Goal: Check status: Check status

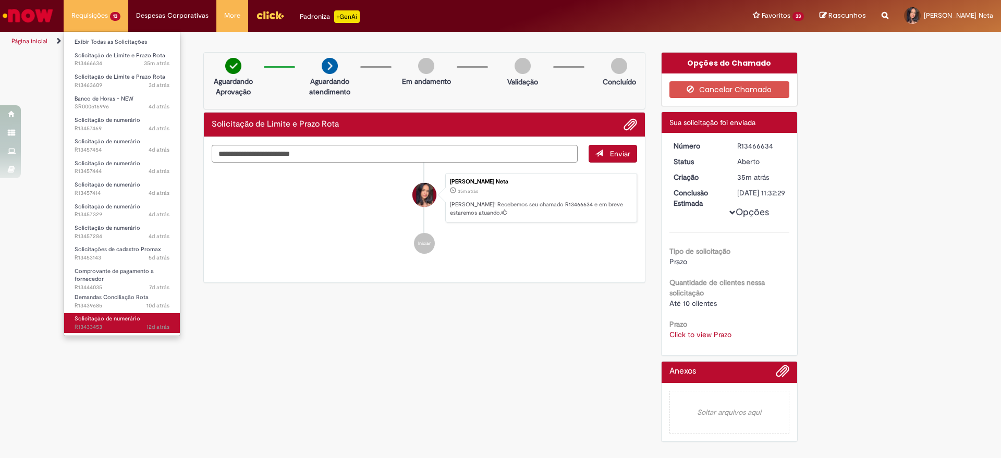
click at [122, 327] on span "12d atrás 12 dias atrás R13433453" at bounding box center [122, 327] width 95 height 8
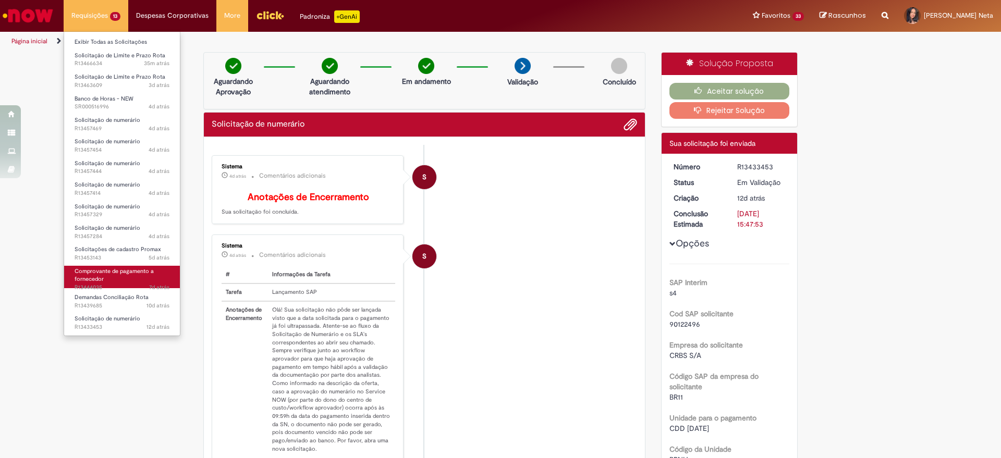
click at [122, 274] on span "Comprovante de pagamento a fornecedor" at bounding box center [114, 275] width 79 height 16
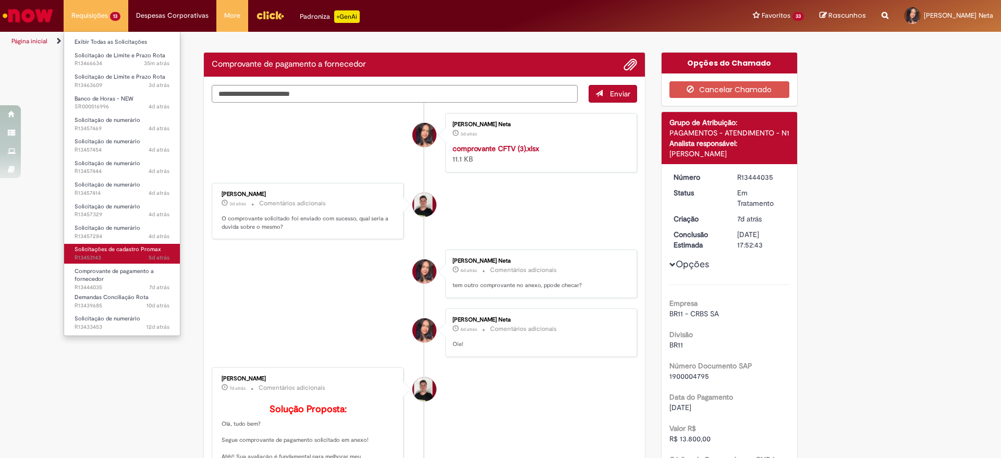
click at [136, 247] on span "Solicitações de cadastro Promax" at bounding box center [118, 249] width 87 height 8
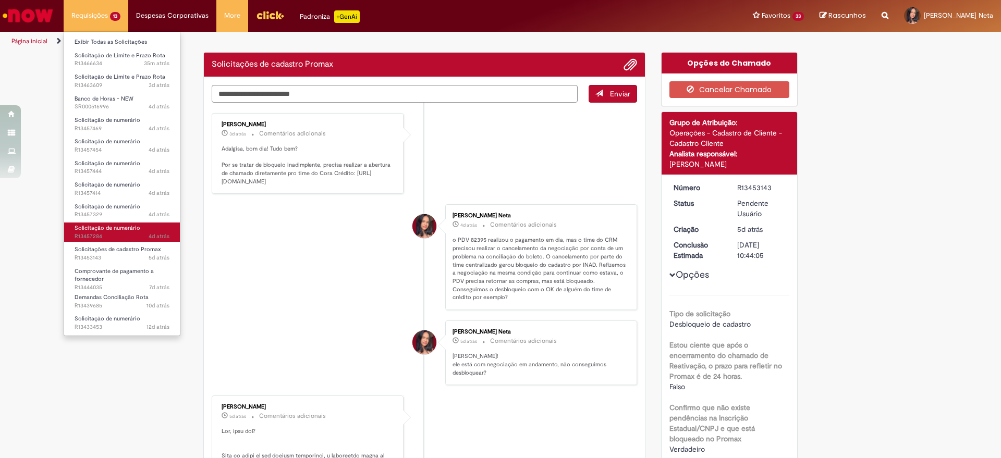
click at [134, 233] on span "4d atrás 4 dias atrás R13457284" at bounding box center [122, 236] width 95 height 8
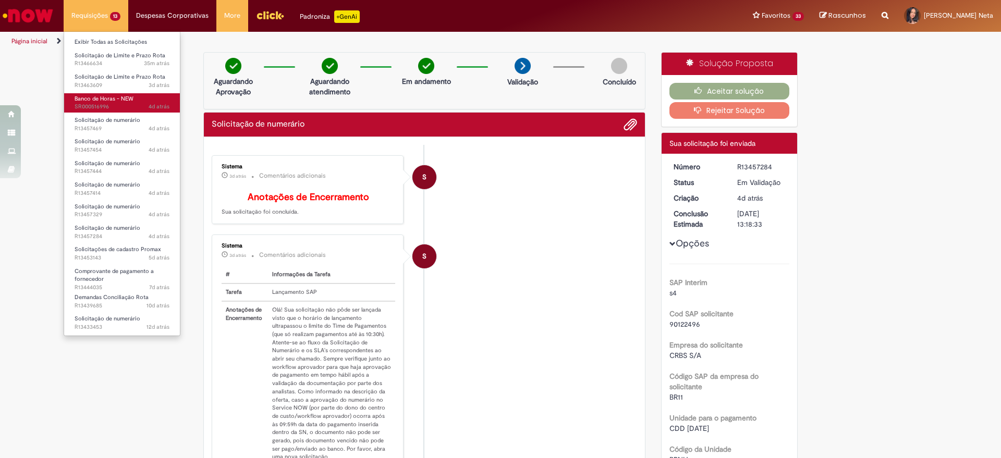
click at [128, 102] on span "Banco de Horas - NEW" at bounding box center [104, 99] width 59 height 8
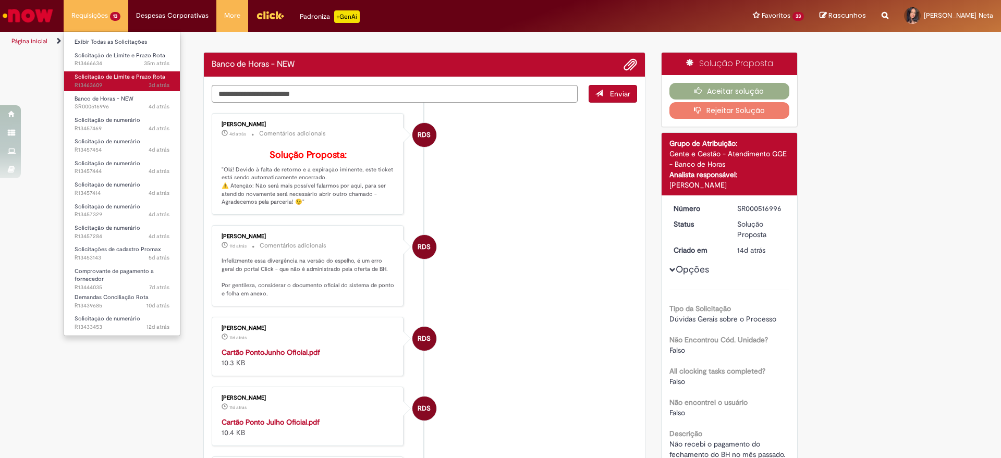
click at [128, 81] on link "Solicitação de Limite e Prazo Rota 3d atrás 3 dias atrás R13463609" at bounding box center [122, 80] width 116 height 19
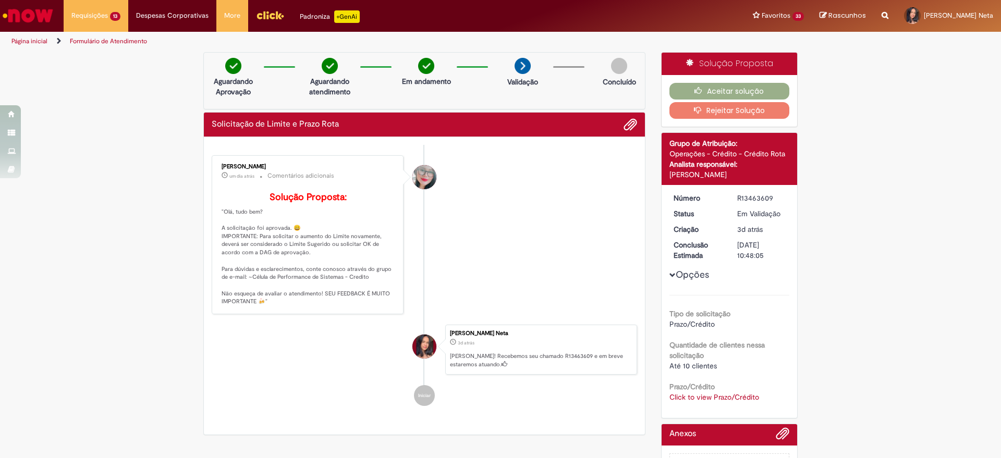
click at [682, 390] on b "Prazo/Crédito" at bounding box center [691, 386] width 45 height 9
click at [691, 395] on link "Click to view Prazo/Crédito" at bounding box center [714, 396] width 90 height 9
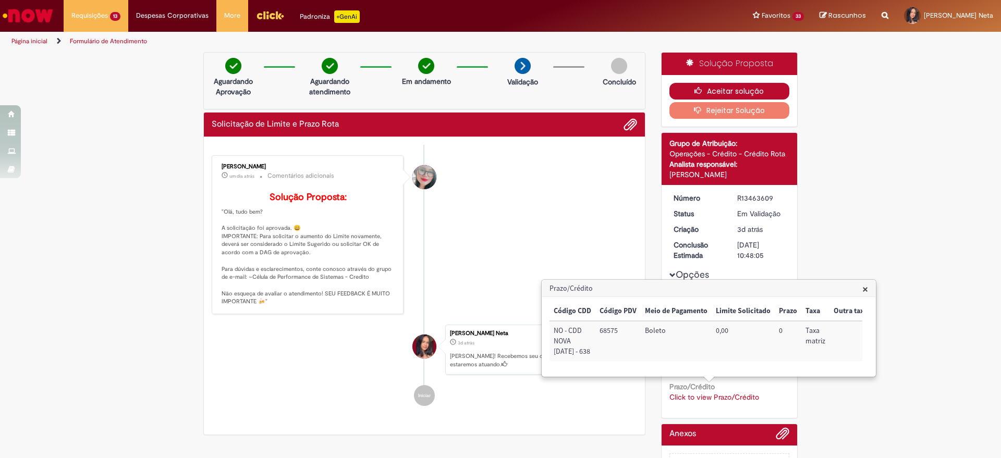
click at [741, 90] on button "Aceitar solução" at bounding box center [729, 91] width 120 height 17
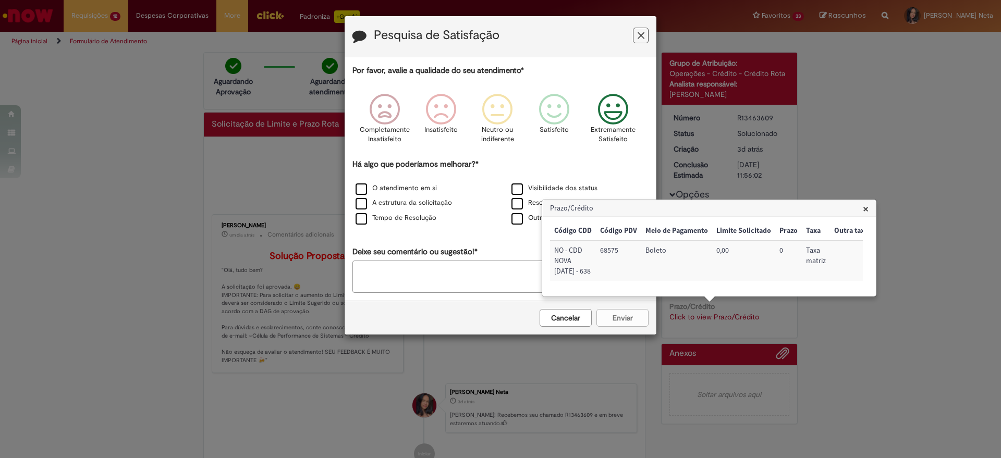
click at [629, 108] on icon "Feedback" at bounding box center [613, 109] width 39 height 31
click at [518, 206] on label "Resolução final" at bounding box center [542, 203] width 63 height 10
click at [618, 320] on button "Enviar" at bounding box center [622, 318] width 52 height 18
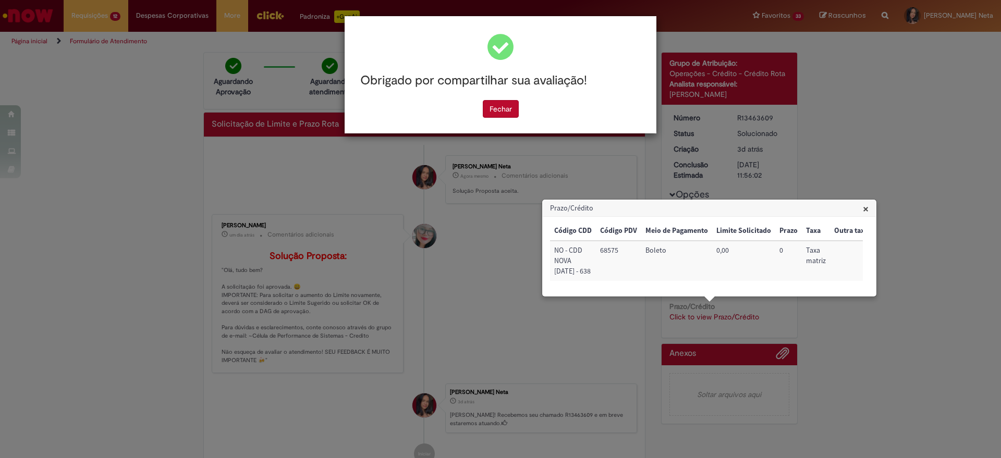
click at [863, 212] on span "×" at bounding box center [866, 209] width 6 height 14
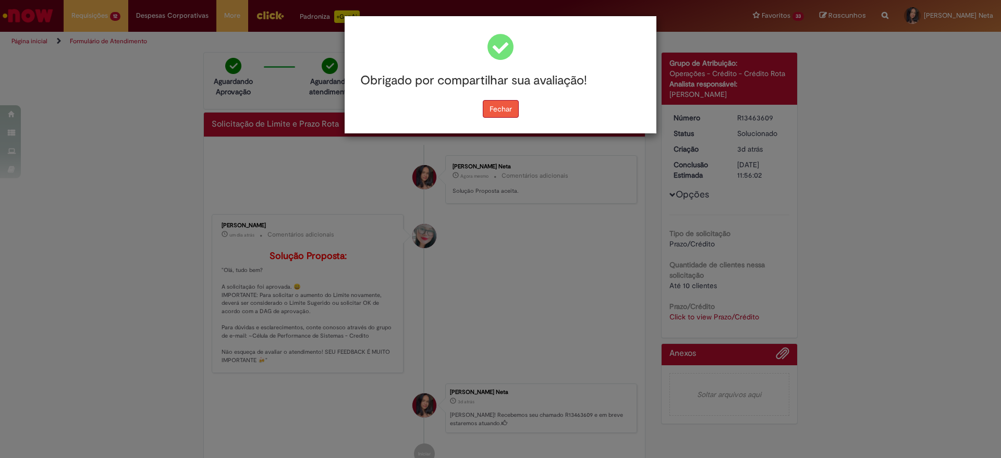
click at [503, 110] on button "Fechar" at bounding box center [501, 109] width 36 height 18
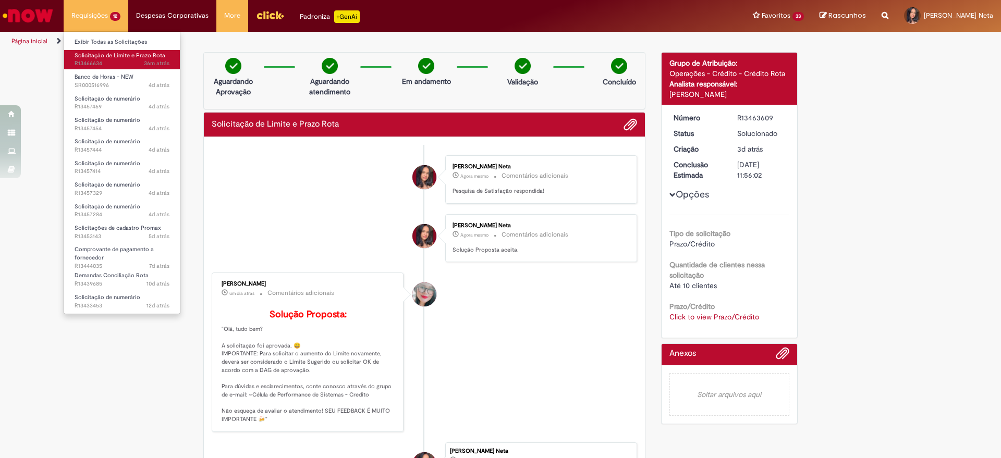
click at [99, 60] on span "36m atrás 36 minutos atrás R13466634" at bounding box center [122, 63] width 95 height 8
